Goal: Task Accomplishment & Management: Complete application form

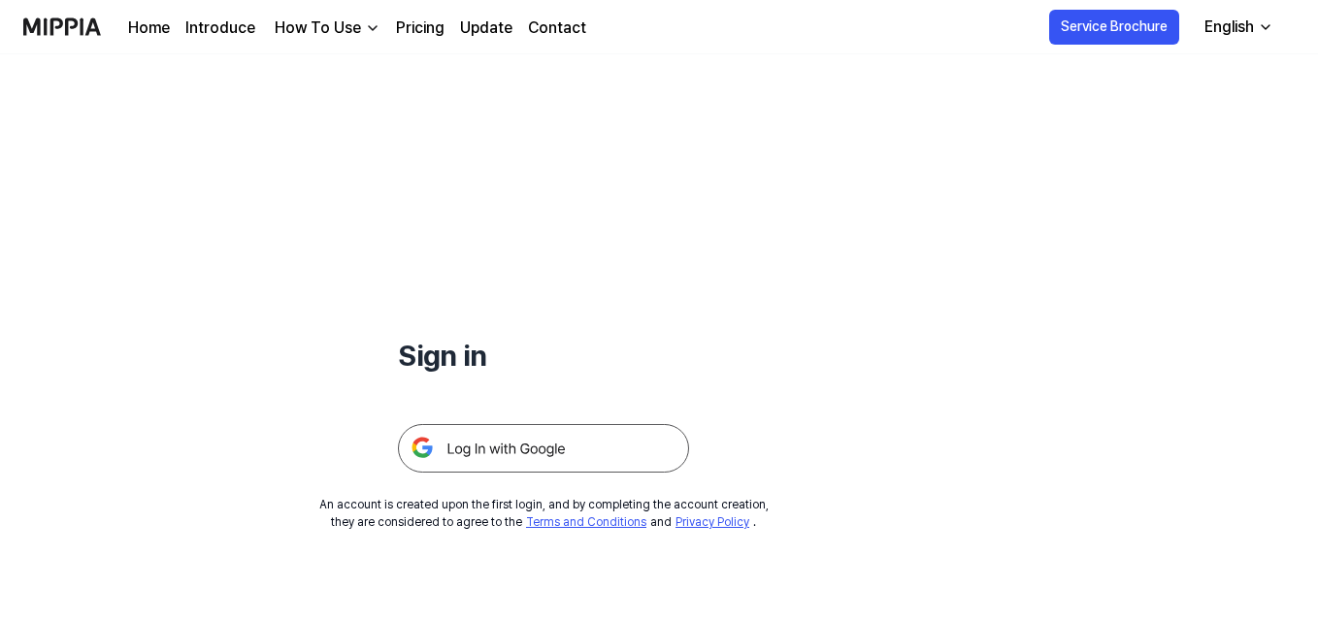
click at [641, 451] on img at bounding box center [543, 448] width 291 height 49
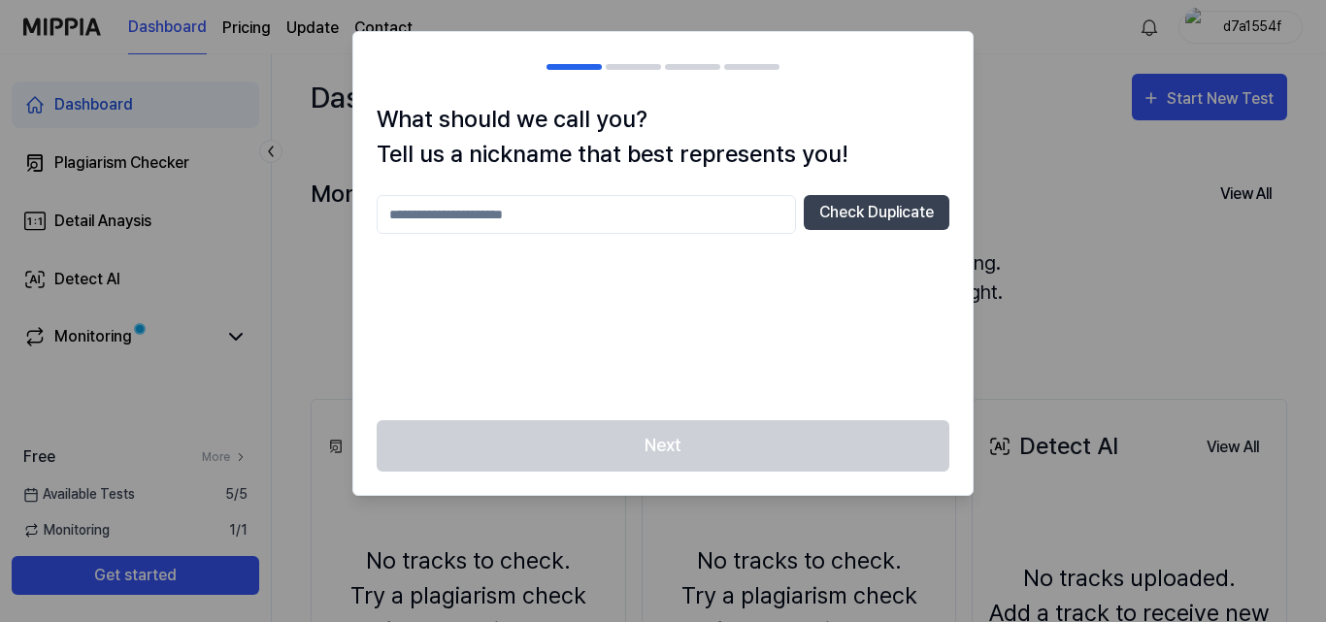
click at [702, 211] on input "text" at bounding box center [586, 214] width 419 height 39
type input "******"
click at [907, 213] on button "Check Duplicate" at bounding box center [877, 212] width 146 height 35
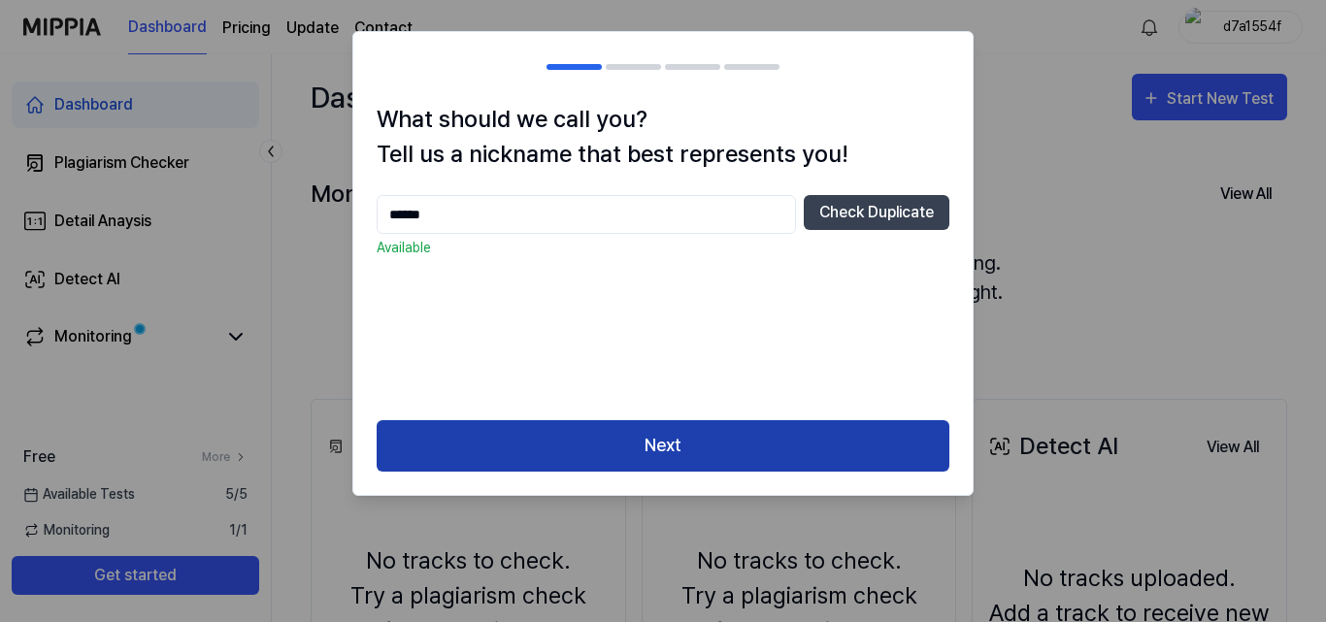
click at [749, 440] on button "Next" at bounding box center [663, 445] width 573 height 51
click at [794, 460] on button "Next" at bounding box center [663, 445] width 573 height 51
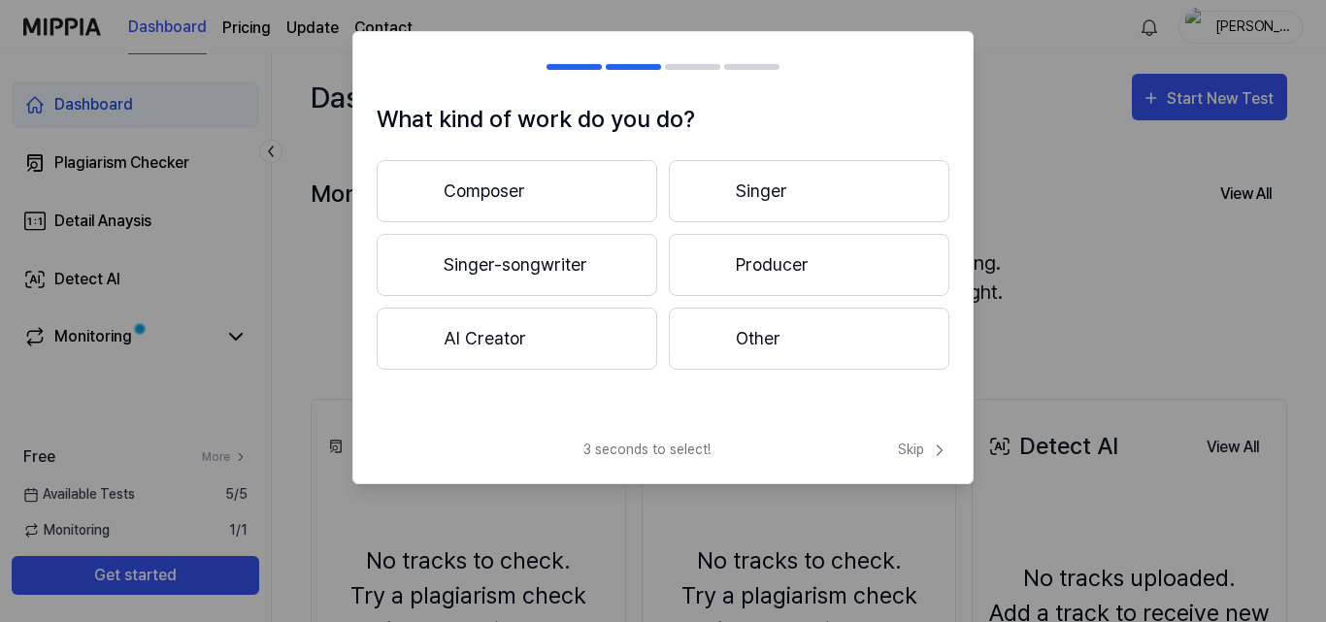
click at [820, 263] on button "Producer" at bounding box center [809, 265] width 281 height 62
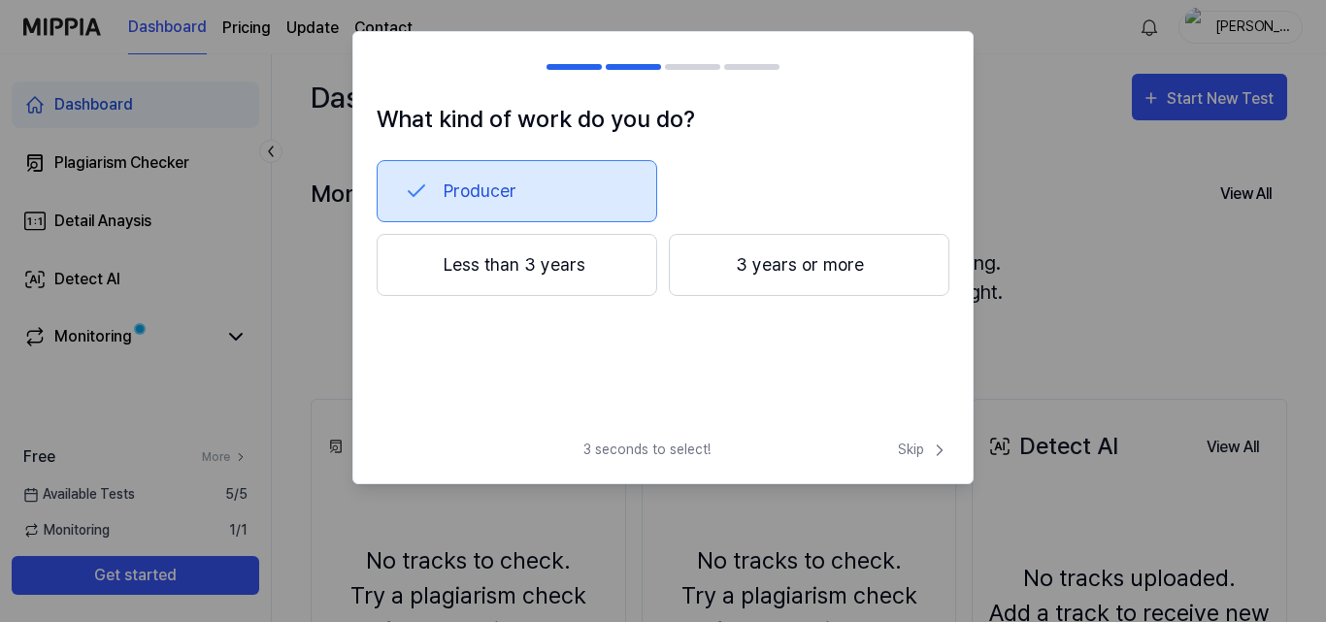
click at [542, 251] on button "Less than 3 years" at bounding box center [517, 265] width 281 height 62
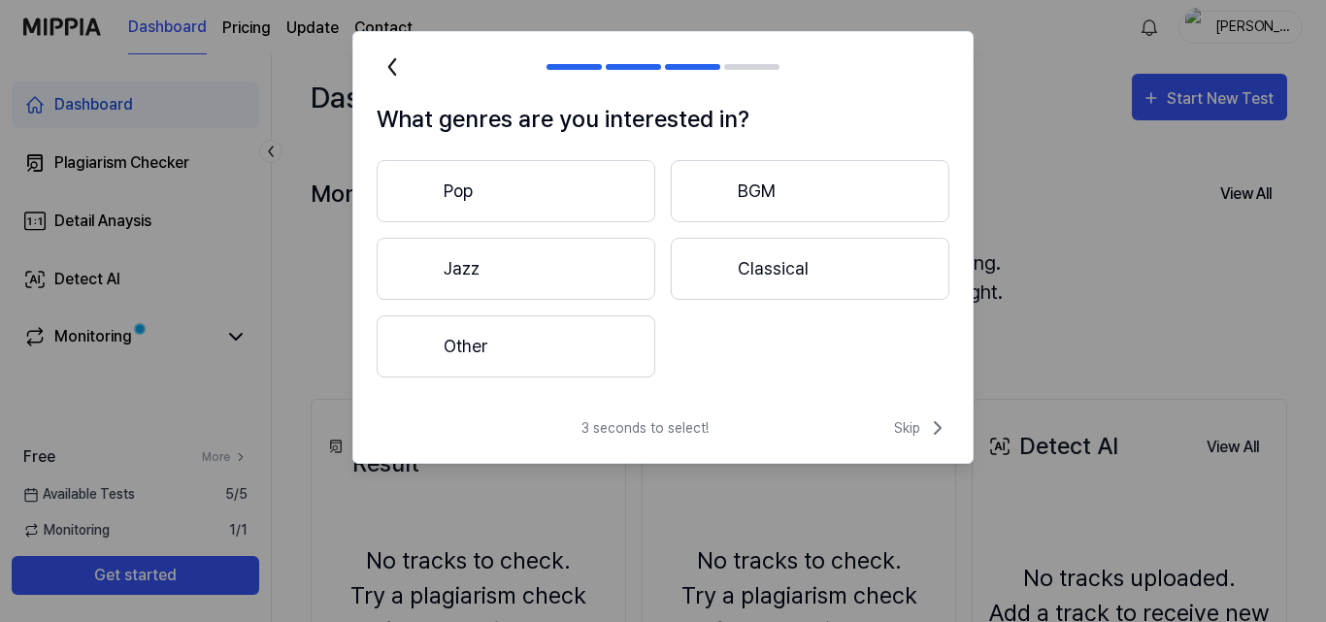
click at [603, 351] on button "Other" at bounding box center [516, 347] width 279 height 62
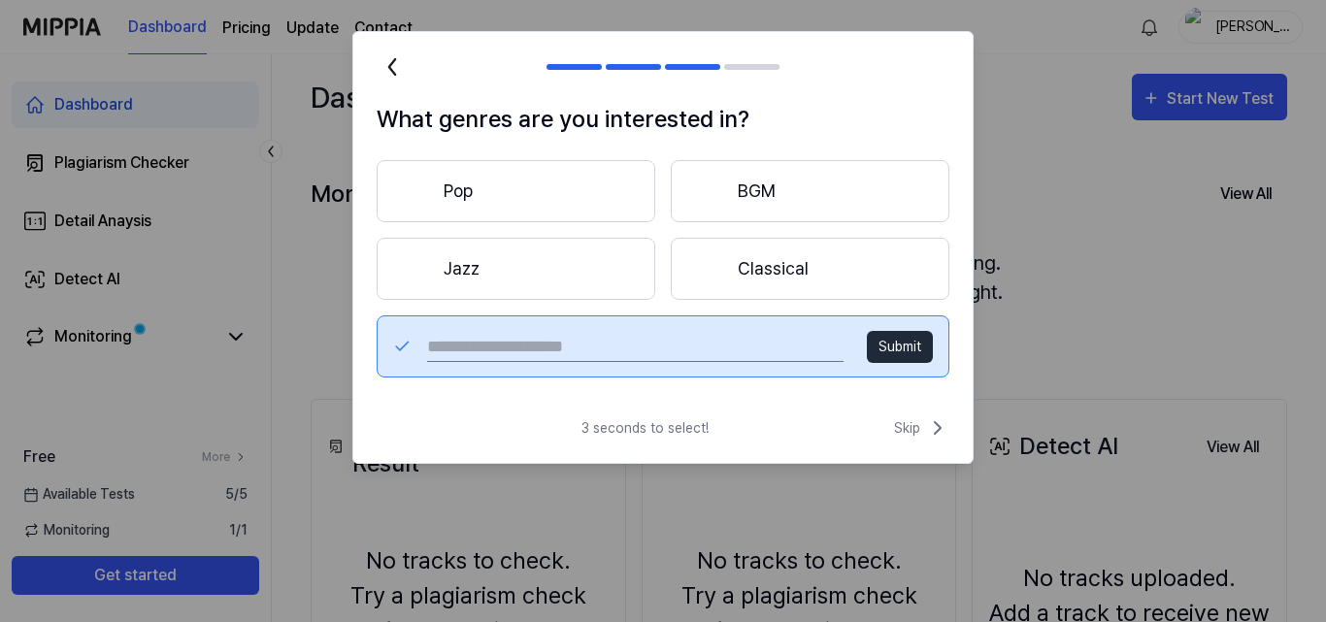
click at [611, 350] on input "text" at bounding box center [635, 346] width 417 height 31
type input "**********"
click at [898, 352] on button "Submit" at bounding box center [900, 347] width 66 height 32
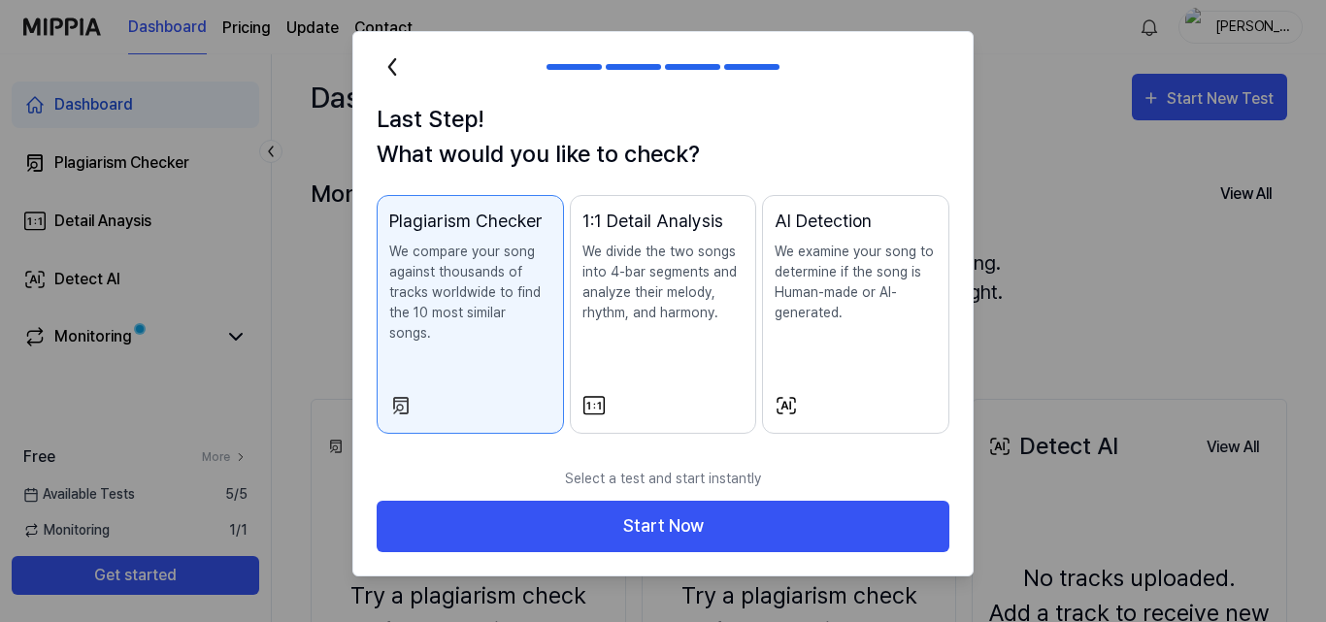
click at [704, 337] on div "1:1 Detail Analysis We divide the two songs into 4-bar segments and analyze the…" at bounding box center [664, 285] width 162 height 154
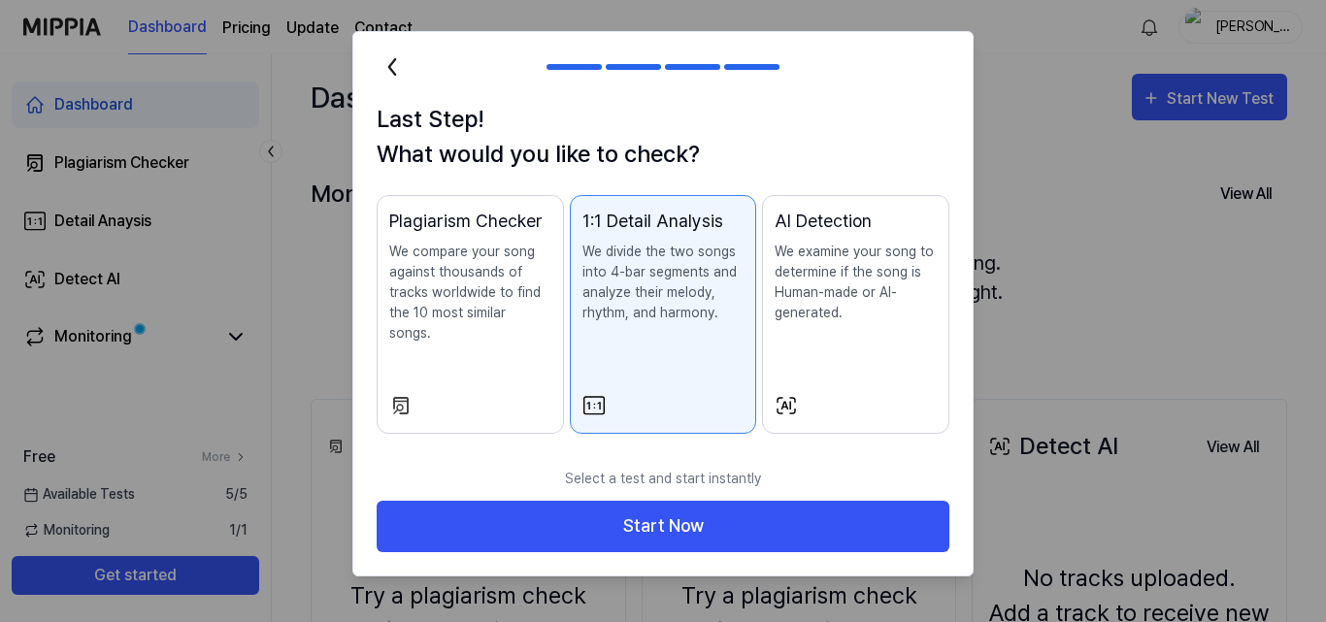
click at [813, 342] on div "AI Detection We examine your song to determine if the song is Human-made or AI-…" at bounding box center [856, 285] width 162 height 154
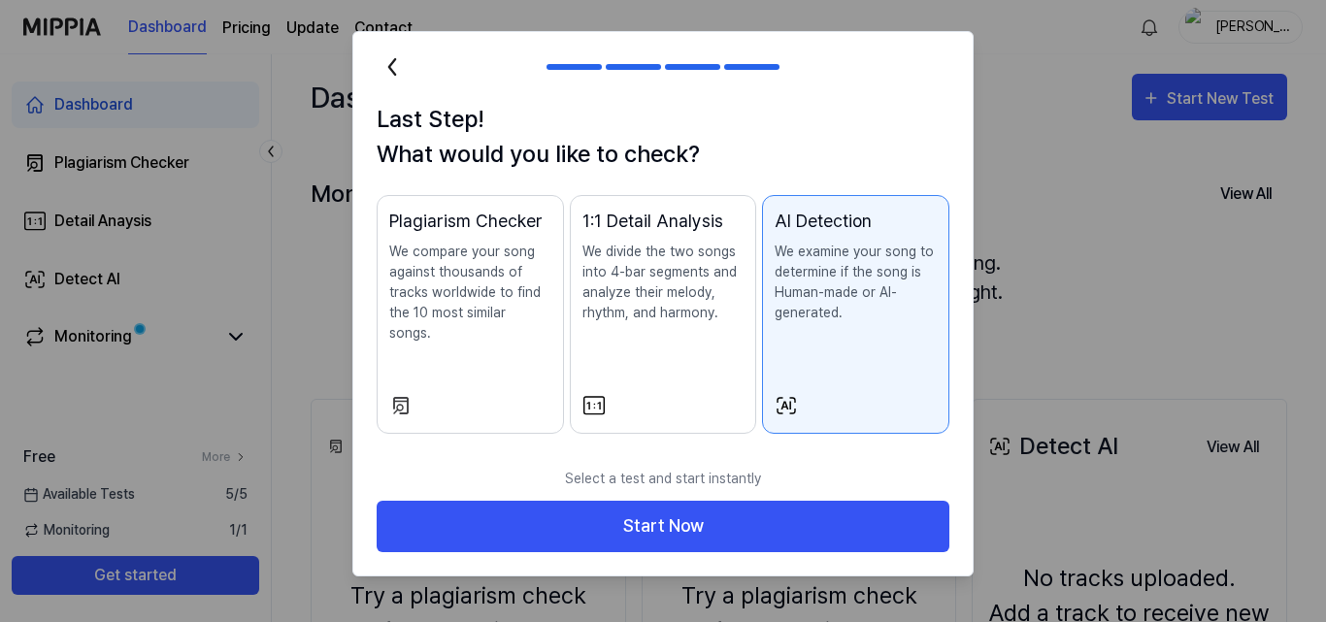
click at [643, 367] on button "1:1 Detail Analysis We divide the two songs into 4-bar segments and analyze the…" at bounding box center [663, 314] width 187 height 239
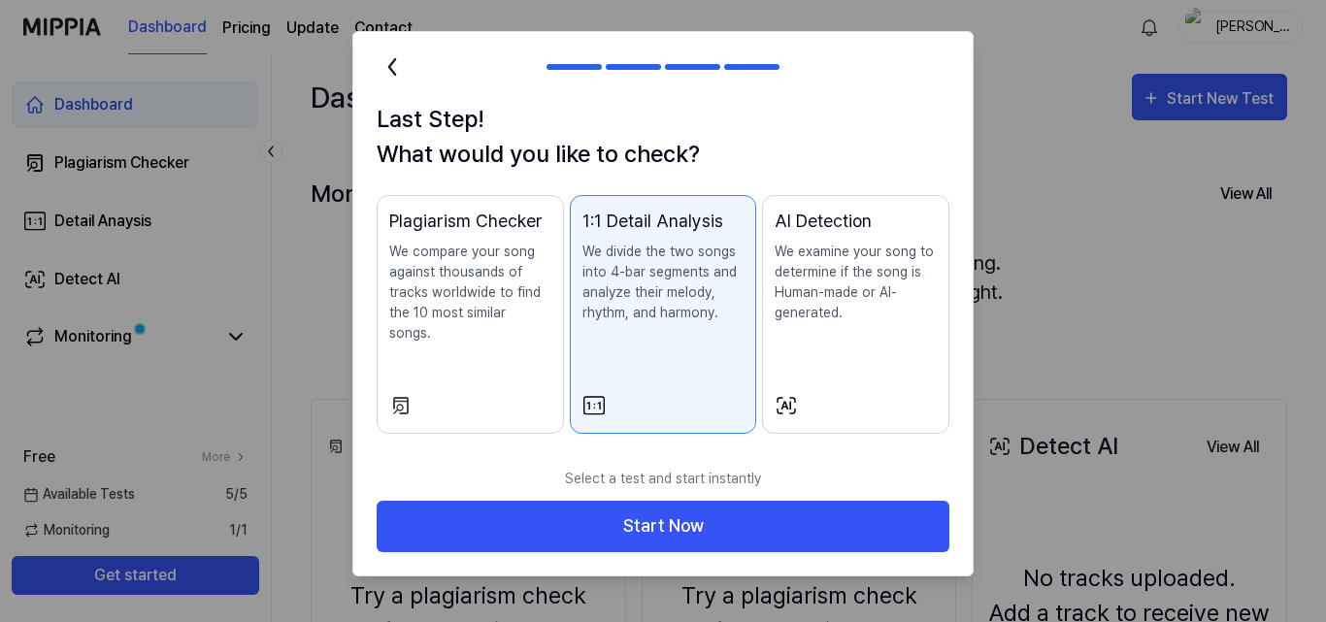
click at [515, 332] on div "Plagiarism Checker We compare your song against thousands of tracks worldwide t…" at bounding box center [470, 295] width 162 height 175
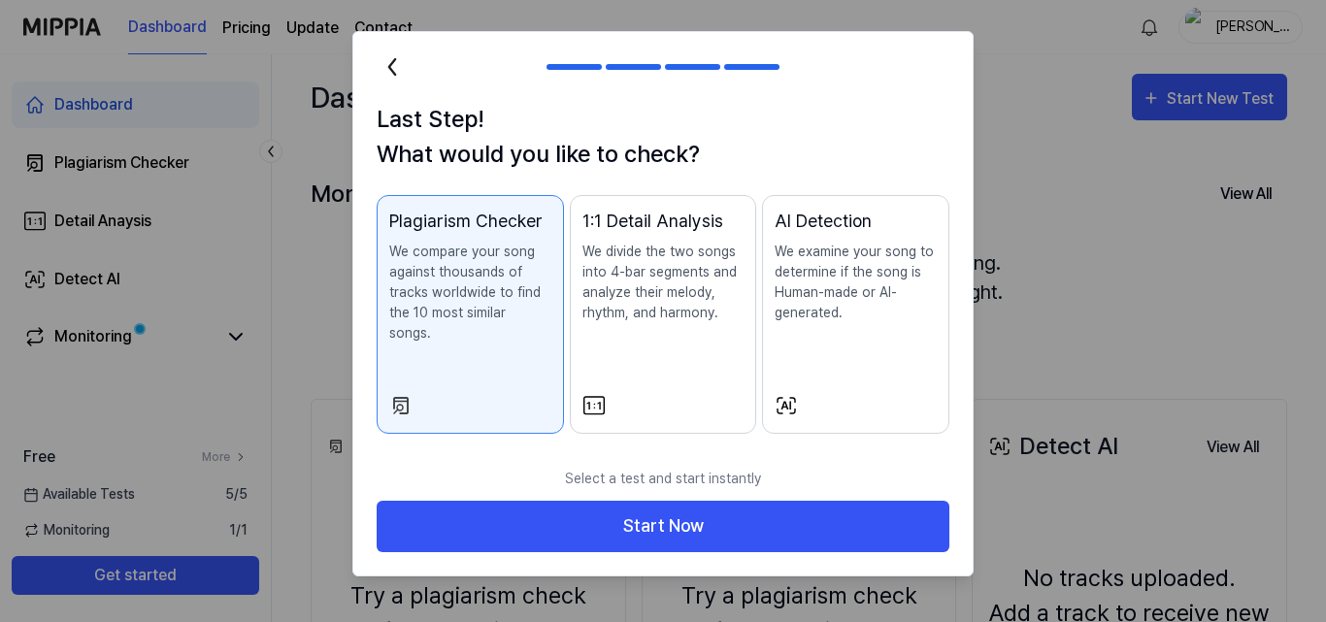
click at [788, 332] on div "AI Detection We examine your song to determine if the song is Human-made or AI-…" at bounding box center [856, 285] width 162 height 154
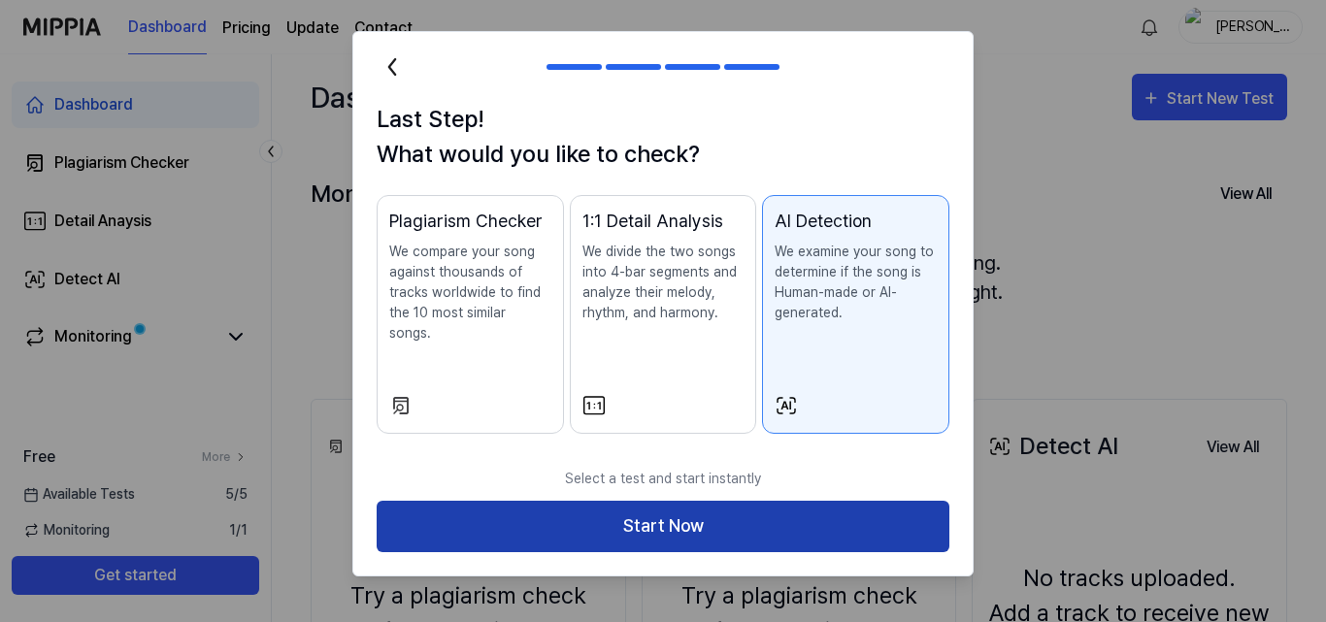
click at [727, 501] on button "Start Now" at bounding box center [663, 526] width 573 height 51
